Goal: Task Accomplishment & Management: Use online tool/utility

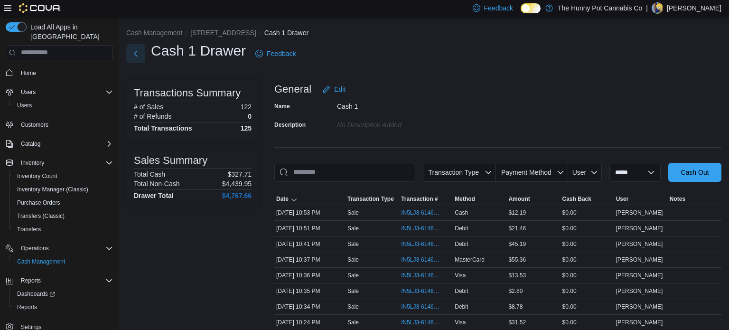
click at [137, 50] on button "Next" at bounding box center [135, 53] width 19 height 19
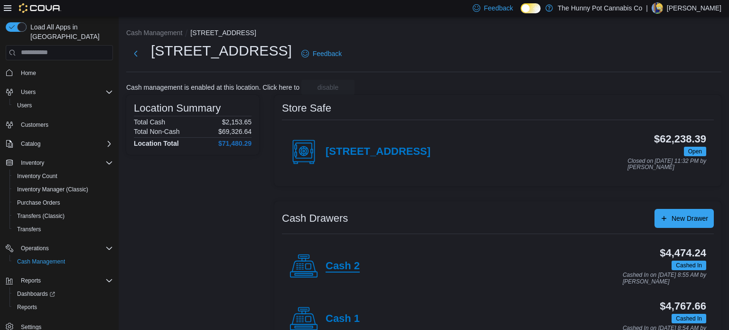
click at [342, 268] on h4 "Cash 2" at bounding box center [343, 266] width 34 height 12
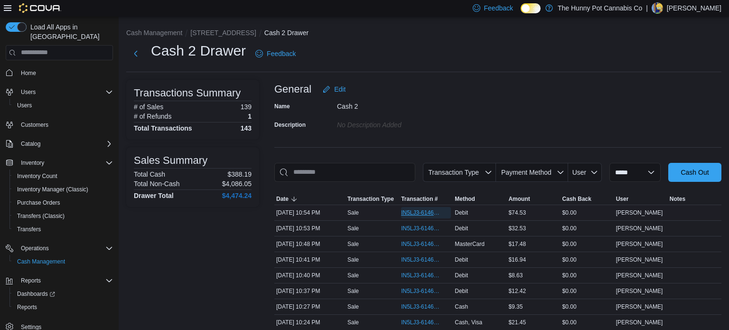
click at [414, 209] on span "IN5LJ3-6146855" at bounding box center [421, 213] width 40 height 8
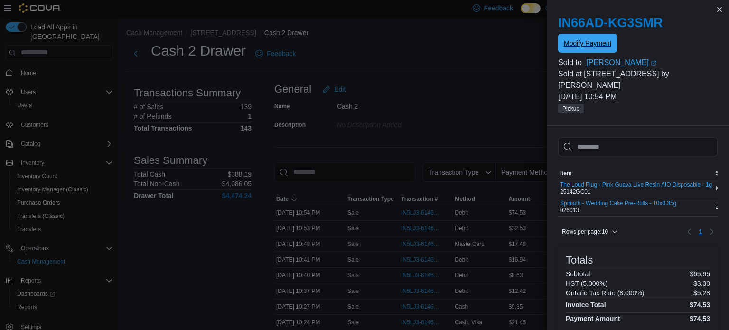
click at [578, 42] on span "Modify Payment" at bounding box center [587, 42] width 47 height 9
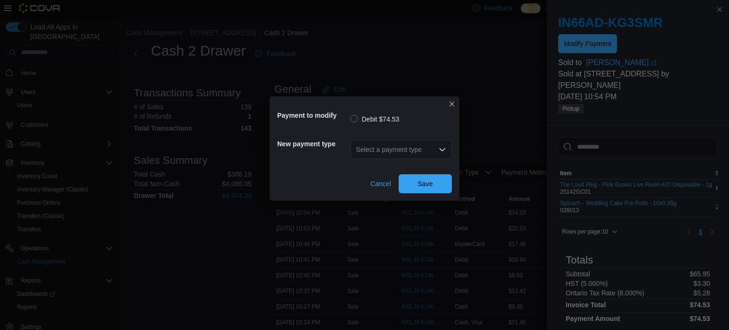
click at [401, 148] on div "Select a payment type" at bounding box center [401, 149] width 102 height 19
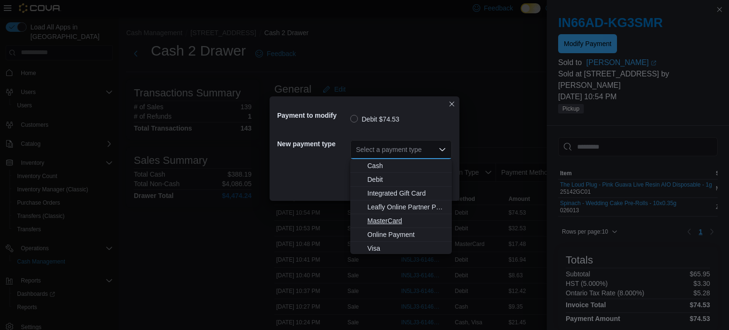
click at [398, 219] on span "MasterCard" at bounding box center [406, 220] width 79 height 9
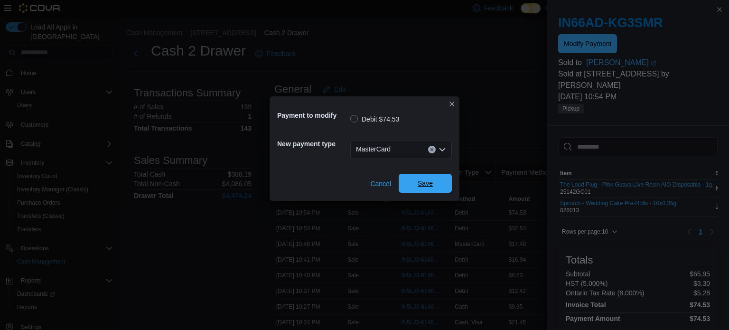
click at [418, 178] on span "Save" at bounding box center [426, 183] width 42 height 19
